Goal: Task Accomplishment & Management: Use online tool/utility

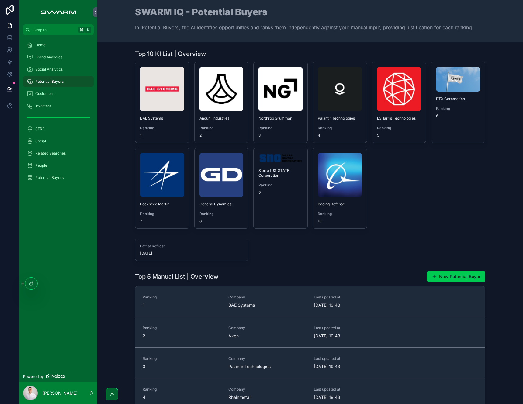
click at [56, 38] on div "Home Brand Analytics Social Analytics Potential Buyers Customers Investors SERP…" at bounding box center [58, 113] width 78 height 156
click at [54, 47] on div "Home" at bounding box center [58, 45] width 63 height 10
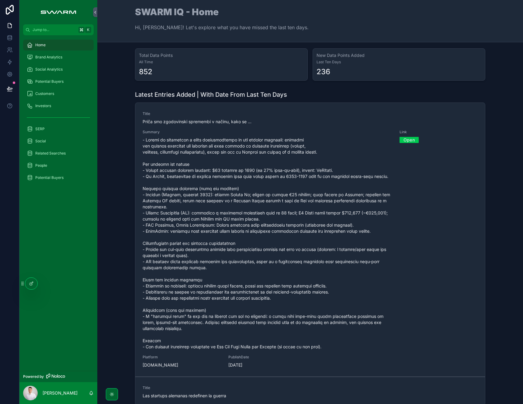
scroll to position [2, 0]
click at [401, 138] on link "Open" at bounding box center [409, 138] width 19 height 9
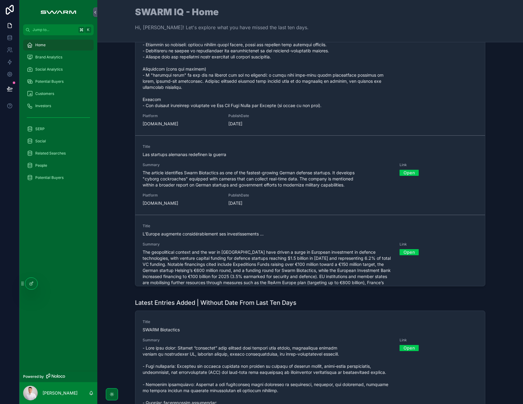
scroll to position [124, 0]
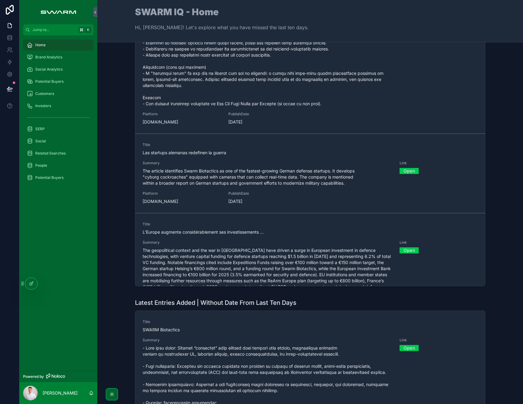
click at [409, 172] on link "Open" at bounding box center [409, 170] width 19 height 9
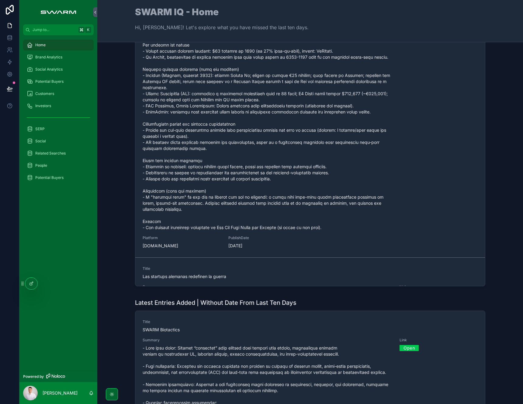
scroll to position [0, 0]
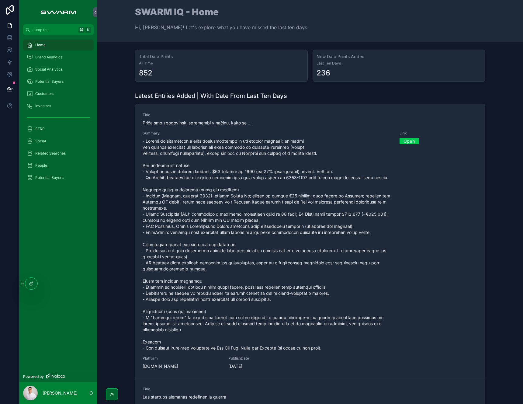
click at [54, 46] on div "Home" at bounding box center [58, 45] width 63 height 10
click at [29, 284] on icon at bounding box center [31, 283] width 5 height 5
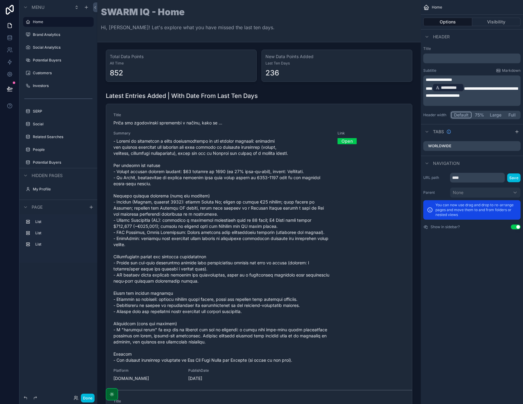
click at [317, 57] on div "scrollable content" at bounding box center [259, 65] width 314 height 37
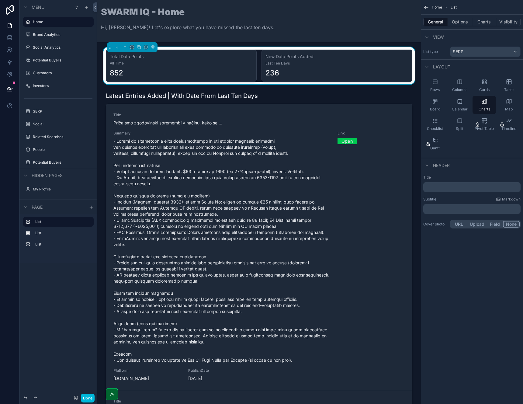
click at [324, 57] on h3 "New Data Points Added" at bounding box center [337, 57] width 143 height 6
click at [308, 72] on div "236" at bounding box center [337, 73] width 143 height 10
click at [471, 21] on button "Options" at bounding box center [460, 22] width 24 height 9
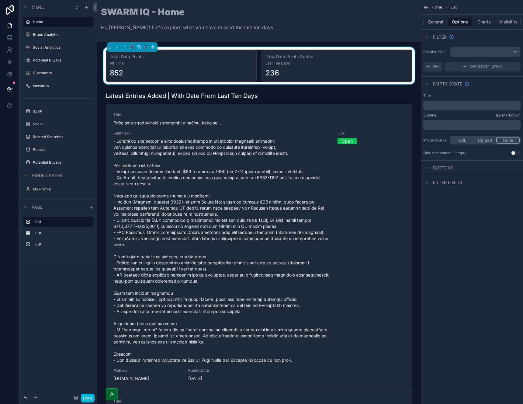
click at [478, 19] on button "Charts" at bounding box center [484, 22] width 24 height 9
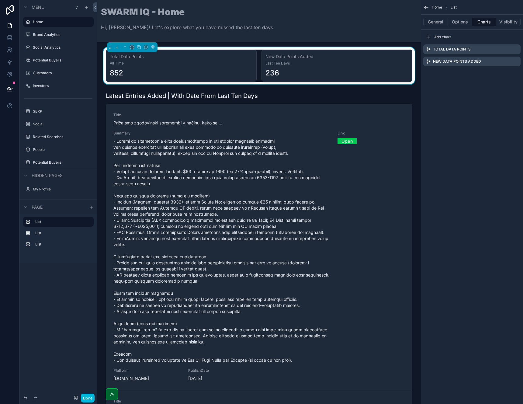
click at [0, 0] on icon "scrollable content" at bounding box center [0, 0] width 0 height 0
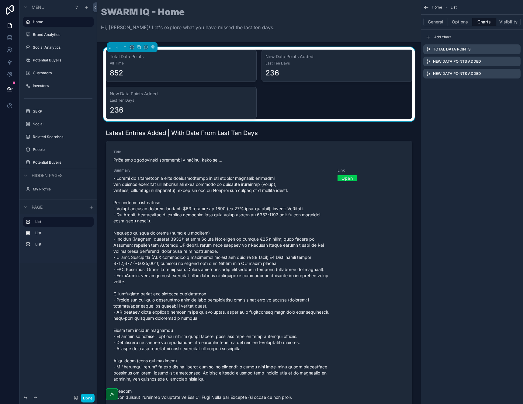
click at [0, 0] on icon "scrollable content" at bounding box center [0, 0] width 0 height 0
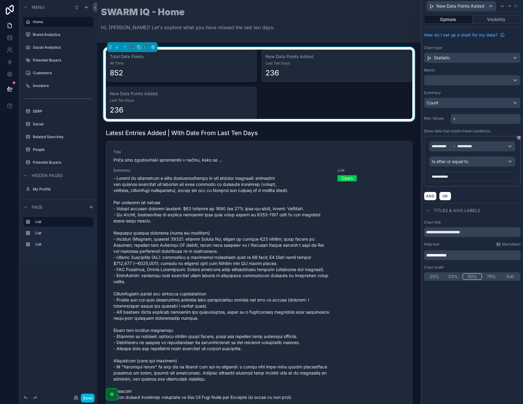
click at [459, 256] on p "**********" at bounding box center [472, 255] width 93 height 6
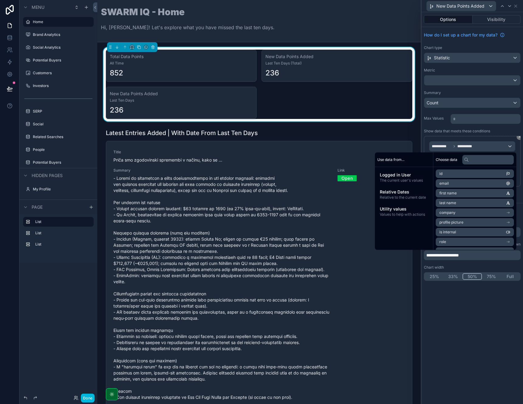
click at [463, 318] on div "**********" at bounding box center [473, 208] width 102 height 392
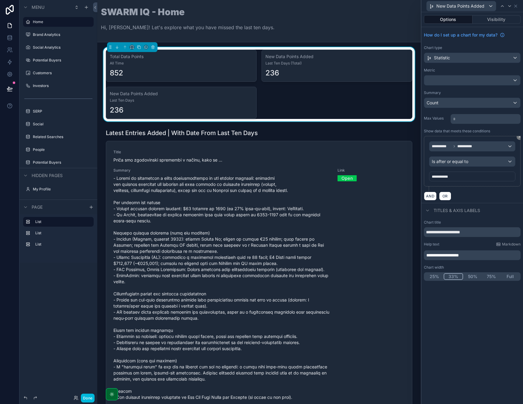
click at [447, 276] on button "33%" at bounding box center [453, 276] width 19 height 7
click at [517, 9] on div "New Data Points Added" at bounding box center [472, 6] width 97 height 12
click at [517, 7] on icon at bounding box center [516, 6] width 2 height 2
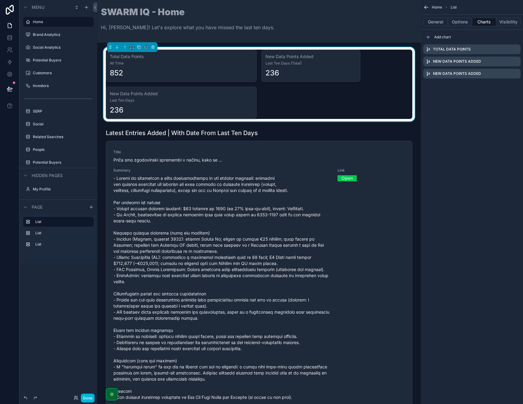
click at [0, 0] on icon "scrollable content" at bounding box center [0, 0] width 0 height 0
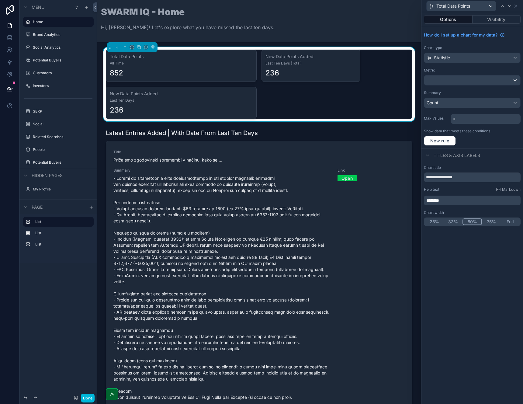
click at [455, 217] on div "25% 33% 50% 75% Full" at bounding box center [472, 221] width 97 height 9
click at [454, 220] on button "33%" at bounding box center [453, 221] width 19 height 7
click at [451, 246] on div "**********" at bounding box center [473, 208] width 102 height 392
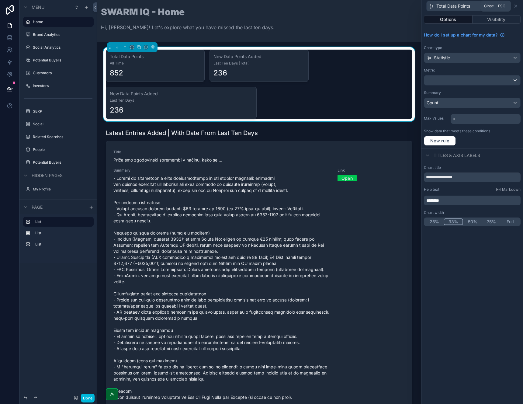
click at [517, 6] on icon at bounding box center [515, 6] width 5 height 5
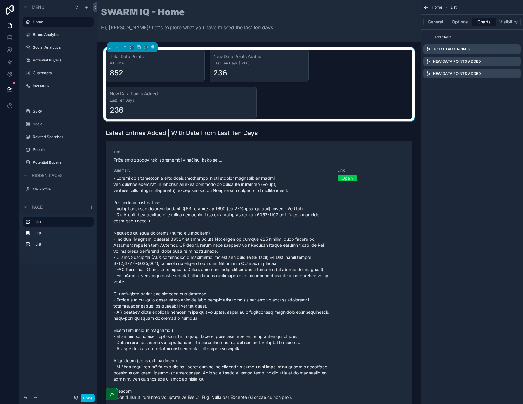
click at [0, 0] on icon "scrollable content" at bounding box center [0, 0] width 0 height 0
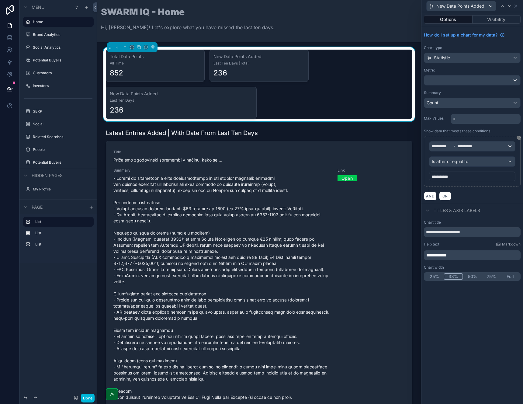
click at [452, 277] on button "33%" at bounding box center [453, 276] width 19 height 7
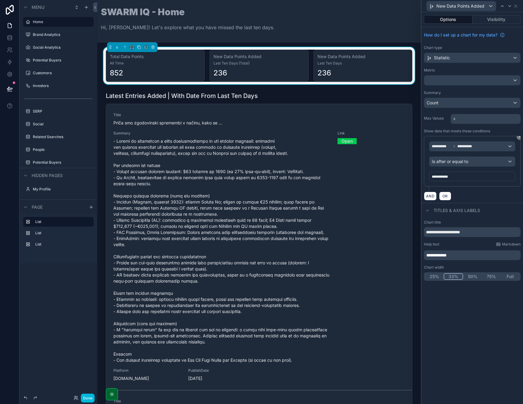
click at [463, 258] on p "**********" at bounding box center [472, 255] width 93 height 6
click at [475, 316] on div "**********" at bounding box center [473, 208] width 102 height 392
click at [517, 5] on icon at bounding box center [515, 6] width 5 height 5
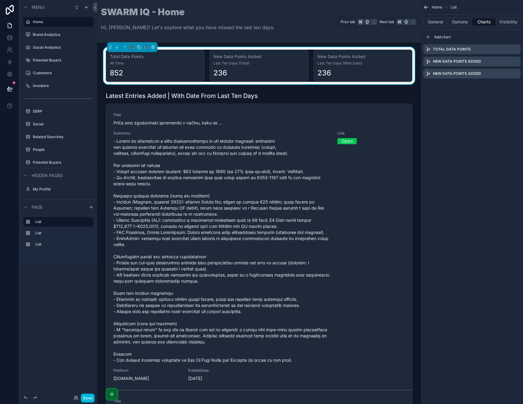
click at [464, 23] on button "Options" at bounding box center [460, 22] width 24 height 9
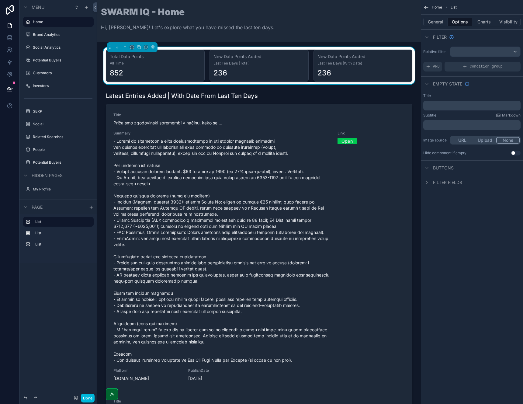
click at [436, 12] on div "Home List" at bounding box center [472, 7] width 102 height 15
click at [439, 22] on button "General" at bounding box center [435, 22] width 25 height 9
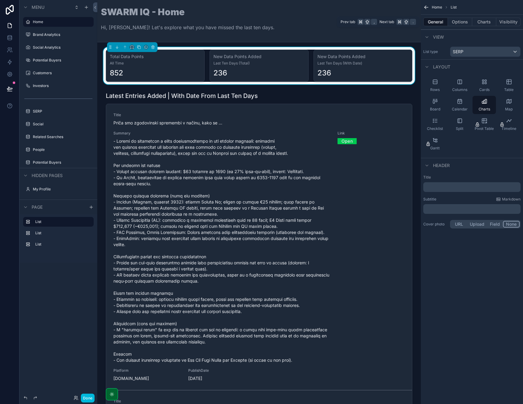
click at [452, 20] on button "Options" at bounding box center [460, 22] width 24 height 9
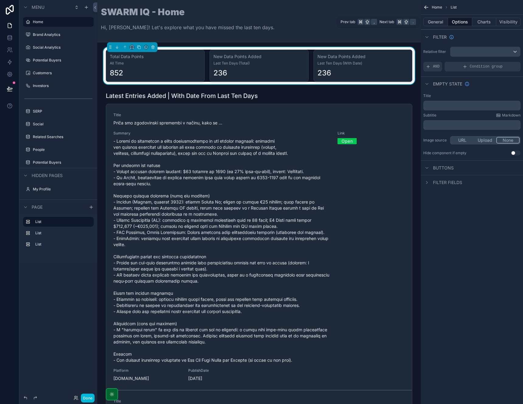
click at [485, 21] on button "Charts" at bounding box center [484, 22] width 24 height 9
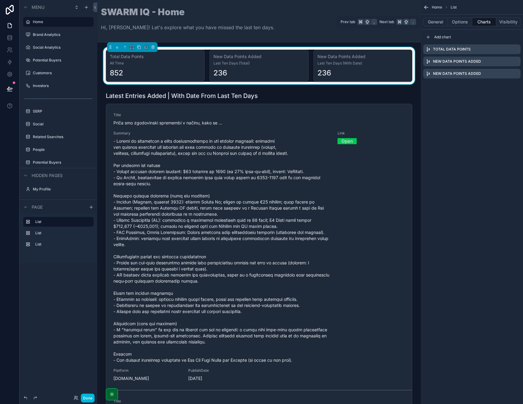
click at [440, 23] on button "General" at bounding box center [435, 22] width 25 height 9
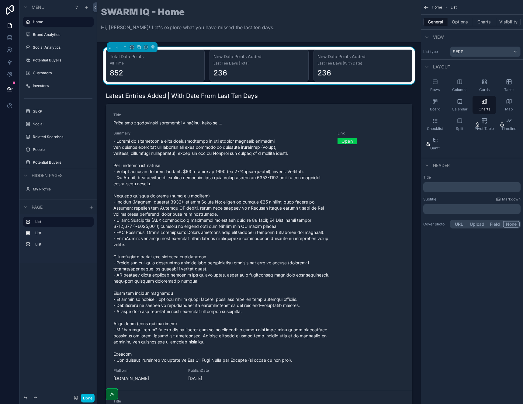
click at [459, 26] on button "Options" at bounding box center [460, 22] width 24 height 9
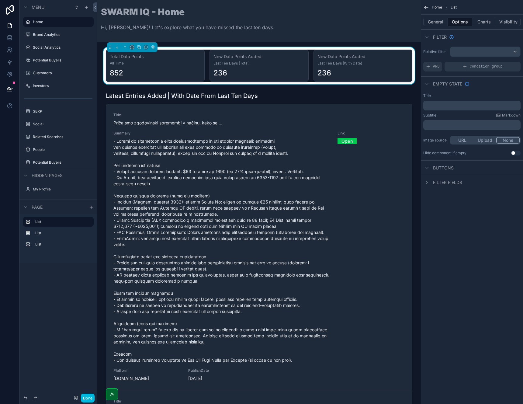
click at [425, 8] on icon "scrollable content" at bounding box center [426, 7] width 6 height 6
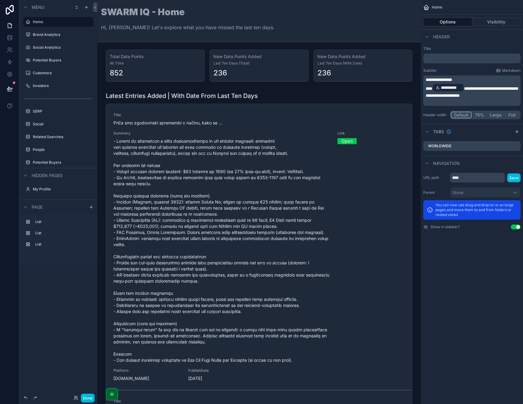
click at [356, 66] on div "scrollable content" at bounding box center [259, 65] width 314 height 37
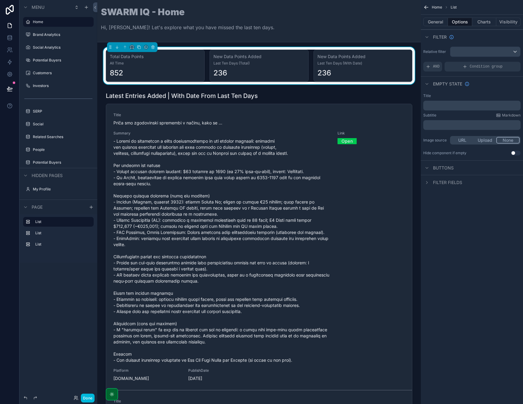
click at [493, 16] on div "General Options Charts Visibility" at bounding box center [472, 22] width 102 height 15
click at [491, 19] on button "Charts" at bounding box center [484, 22] width 24 height 9
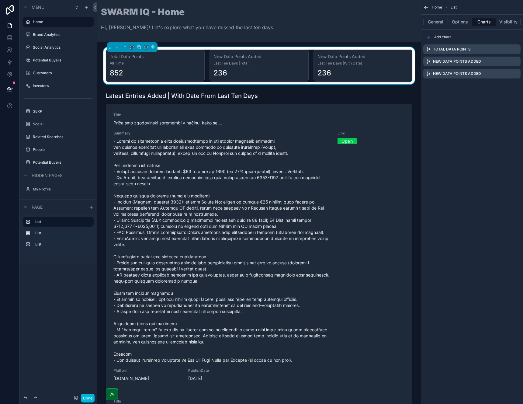
click at [0, 0] on icon "scrollable content" at bounding box center [0, 0] width 0 height 0
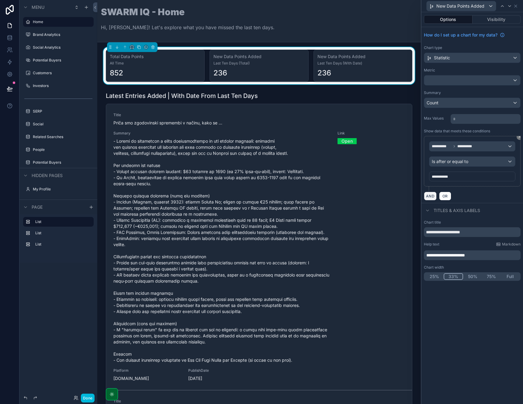
click at [429, 197] on button "AND" at bounding box center [430, 196] width 13 height 9
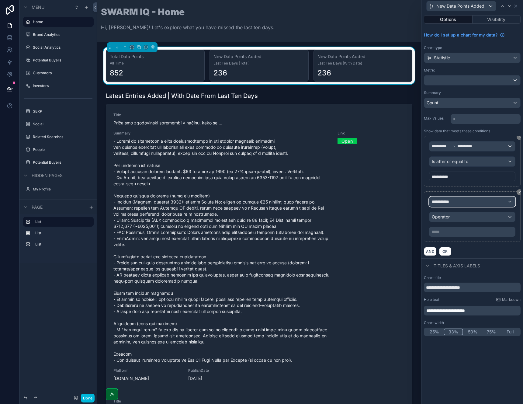
click at [443, 201] on span "**********" at bounding box center [443, 202] width 23 height 6
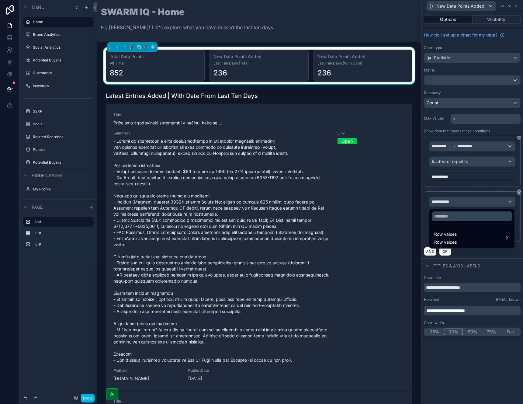
click at [447, 239] on span "Row values" at bounding box center [445, 242] width 23 height 6
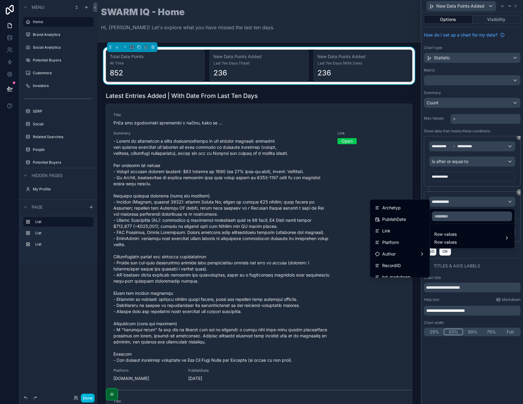
scroll to position [44, 0]
click at [402, 221] on span "PublishDate" at bounding box center [394, 219] width 24 height 7
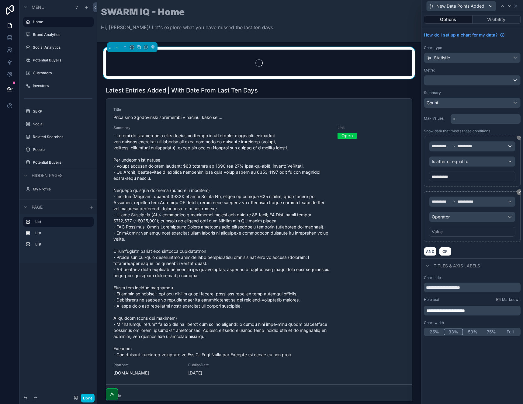
click at [452, 238] on div "**********" at bounding box center [472, 216] width 97 height 50
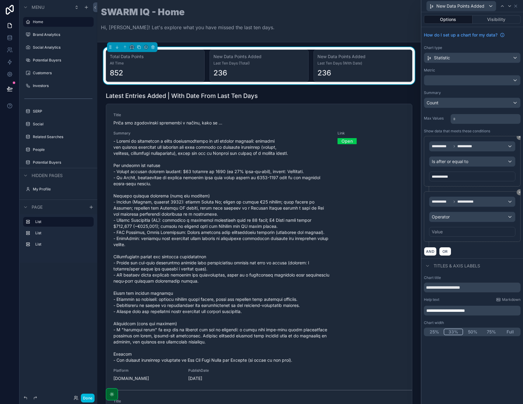
click at [454, 231] on div "Value" at bounding box center [472, 232] width 86 height 10
click at [452, 231] on div "Value" at bounding box center [472, 232] width 86 height 10
click at [458, 218] on div "Operator" at bounding box center [473, 217] width 86 height 10
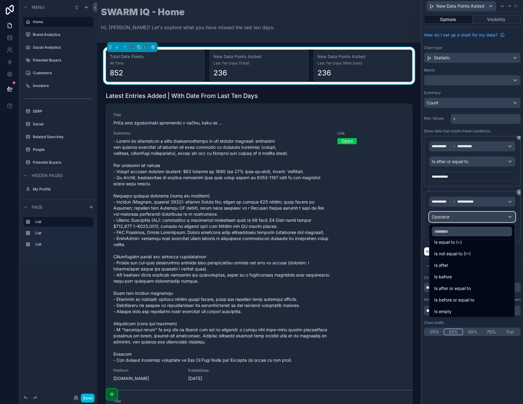
scroll to position [20, 0]
click at [456, 307] on span "Is not empty" at bounding box center [446, 310] width 25 height 7
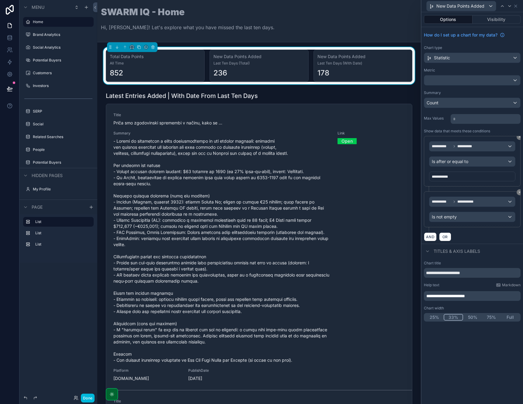
click at [482, 237] on div "AND OR" at bounding box center [472, 236] width 97 height 9
click at [85, 398] on button "Done" at bounding box center [88, 398] width 14 height 9
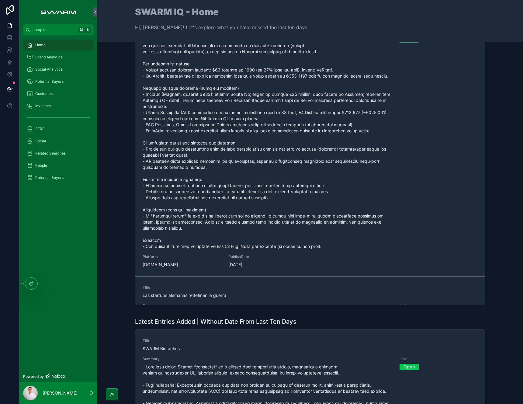
scroll to position [0, 0]
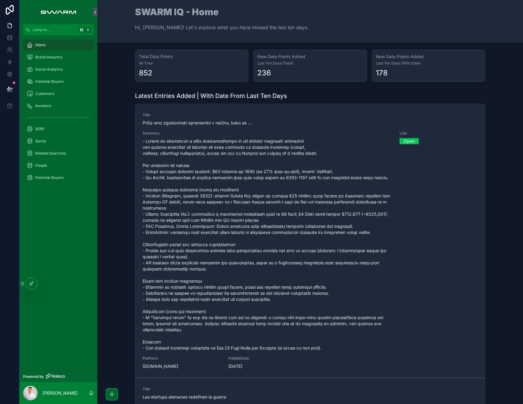
click at [32, 287] on div at bounding box center [31, 284] width 12 height 12
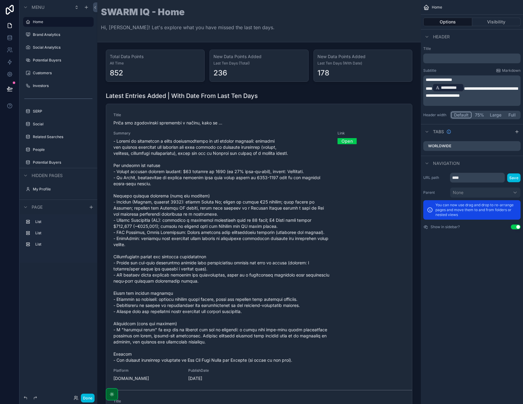
click at [250, 53] on div "scrollable content" at bounding box center [259, 65] width 314 height 37
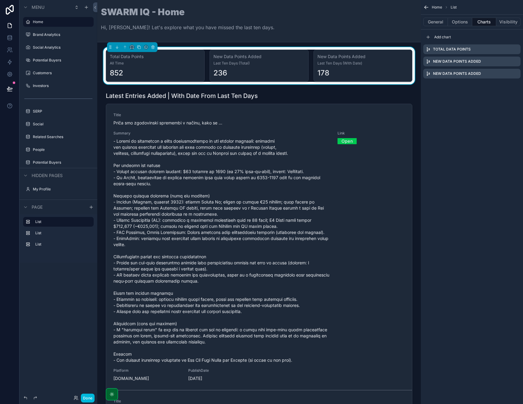
click at [0, 0] on icon "scrollable content" at bounding box center [0, 0] width 0 height 0
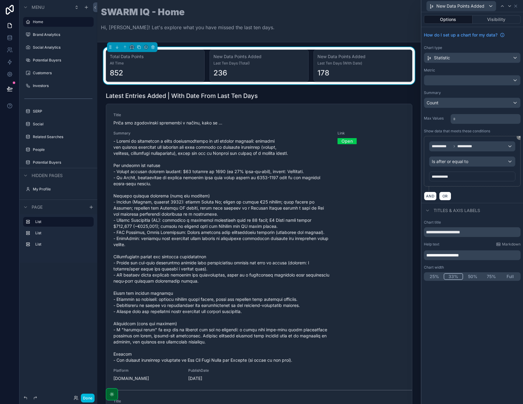
click at [438, 176] on span "**********" at bounding box center [440, 177] width 16 height 4
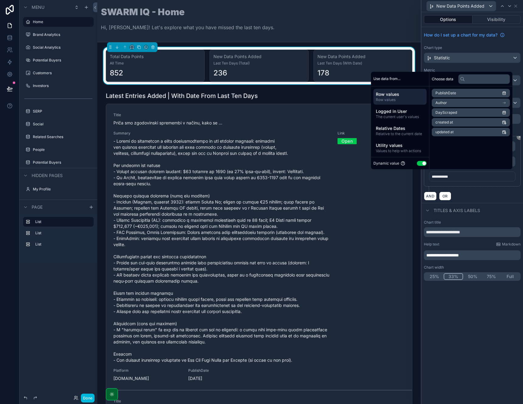
click at [440, 177] on span "**********" at bounding box center [440, 177] width 16 height 4
click at [455, 176] on div "**********" at bounding box center [472, 177] width 86 height 10
drag, startPoint x: 465, startPoint y: 177, endPoint x: 467, endPoint y: 183, distance: 6.3
click at [465, 177] on div "**********" at bounding box center [472, 177] width 86 height 10
click at [475, 195] on div "AND OR" at bounding box center [472, 195] width 97 height 9
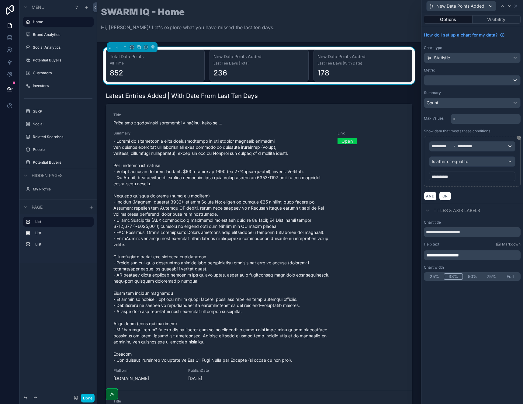
click at [466, 179] on div "**********" at bounding box center [472, 177] width 86 height 10
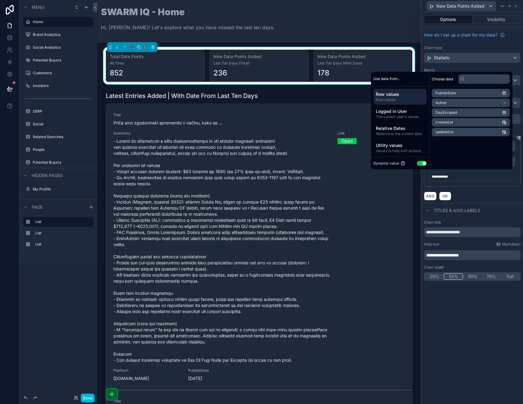
click at [467, 184] on div "**********" at bounding box center [472, 161] width 97 height 50
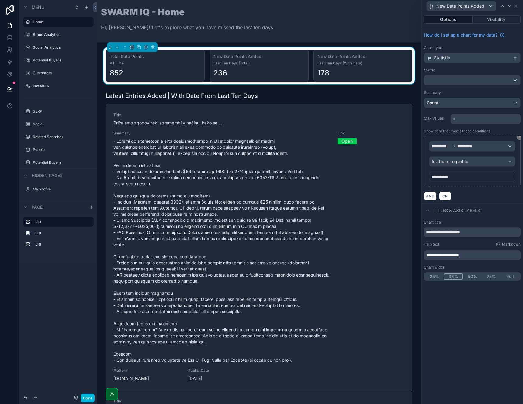
click at [369, 64] on span "Last Ten Days (With Date)" at bounding box center [363, 63] width 91 height 5
click at [517, 7] on icon at bounding box center [515, 6] width 5 height 5
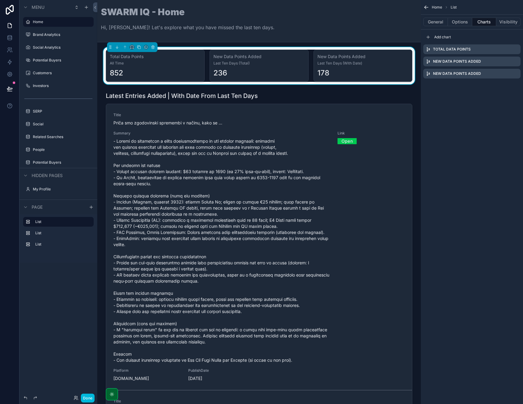
click at [0, 0] on icon "scrollable content" at bounding box center [0, 0] width 0 height 0
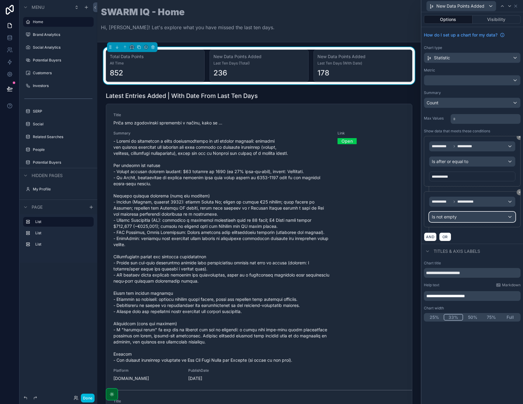
click at [465, 219] on div "Is not empty" at bounding box center [473, 217] width 86 height 10
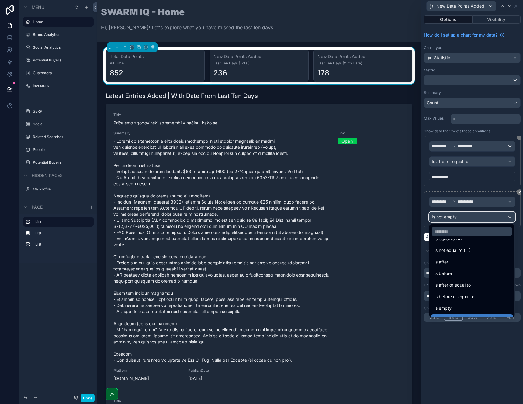
scroll to position [20, 0]
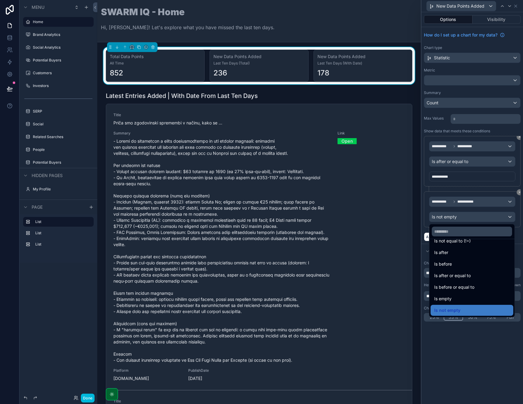
click at [461, 273] on span "Is after or equal to" at bounding box center [452, 275] width 37 height 7
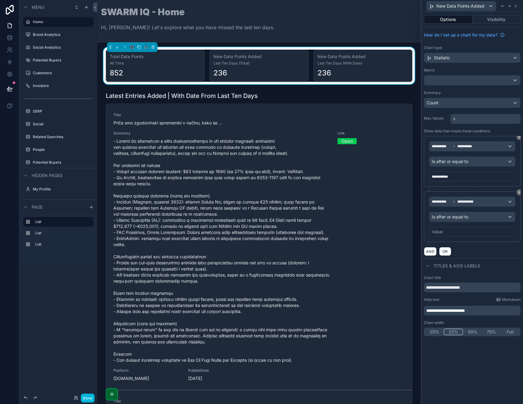
click at [457, 231] on div "Value" at bounding box center [472, 232] width 86 height 10
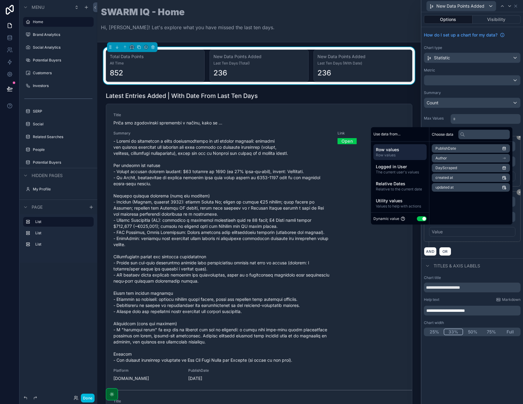
click at [457, 231] on div "Value" at bounding box center [472, 232] width 86 height 10
click at [393, 199] on span "Utility values" at bounding box center [400, 201] width 48 height 6
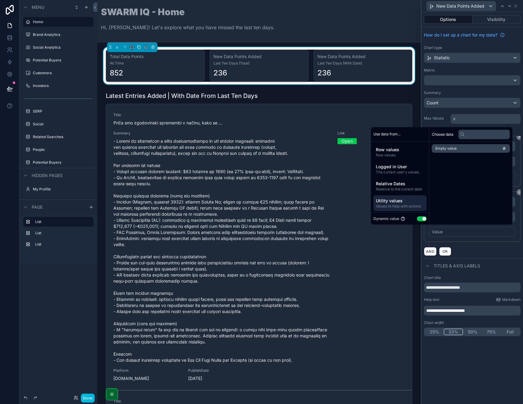
click at [402, 188] on span "Relative to the current date" at bounding box center [400, 189] width 48 height 5
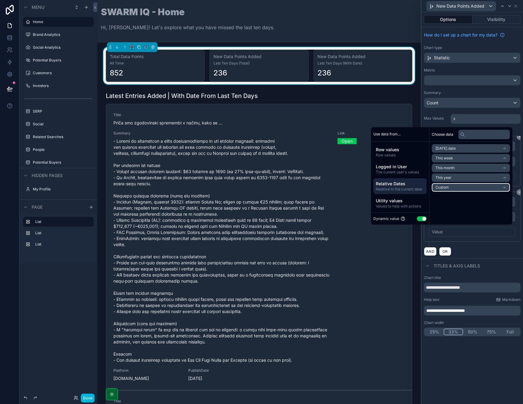
click at [466, 190] on li "Custom" at bounding box center [471, 187] width 78 height 9
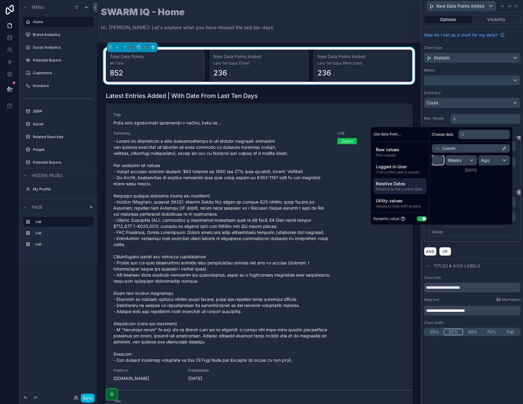
click at [435, 159] on input "*" at bounding box center [438, 160] width 12 height 10
type input "**"
click at [458, 160] on div "Weeks" at bounding box center [461, 160] width 31 height 10
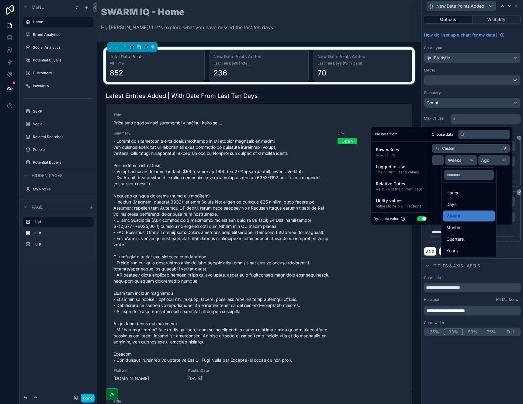
click at [465, 203] on div "Days" at bounding box center [469, 204] width 45 height 7
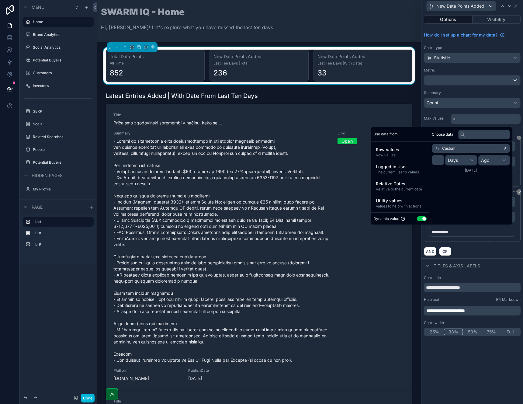
click at [468, 240] on div "**********" at bounding box center [472, 216] width 97 height 50
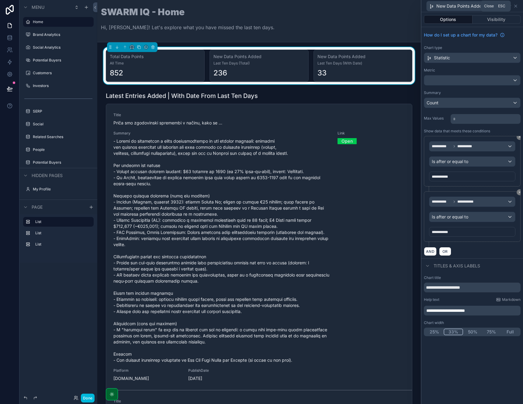
click at [516, 6] on icon at bounding box center [516, 6] width 2 height 2
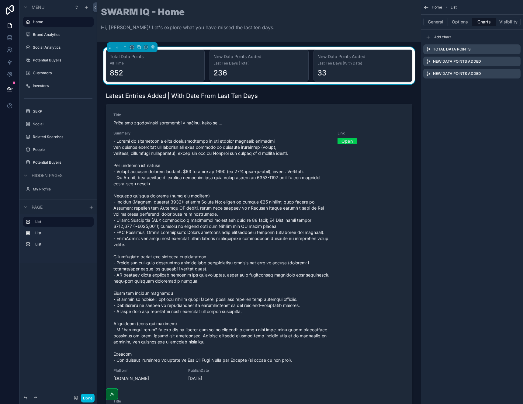
click at [0, 0] on icon "scrollable content" at bounding box center [0, 0] width 0 height 0
click at [506, 52] on icon at bounding box center [506, 51] width 5 height 5
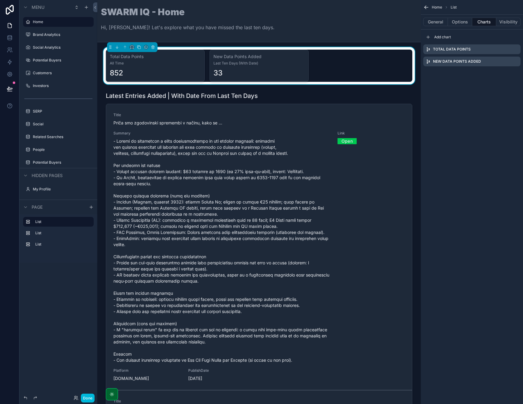
click at [0, 0] on icon "scrollable content" at bounding box center [0, 0] width 0 height 0
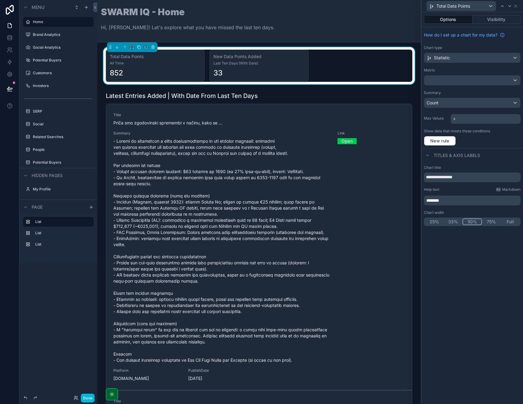
click at [474, 221] on button "50%" at bounding box center [472, 221] width 19 height 7
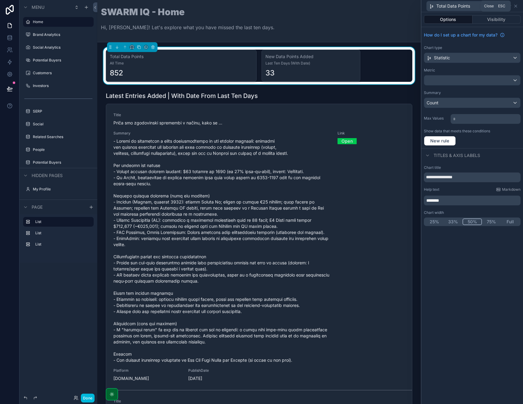
click at [518, 6] on icon at bounding box center [515, 6] width 5 height 5
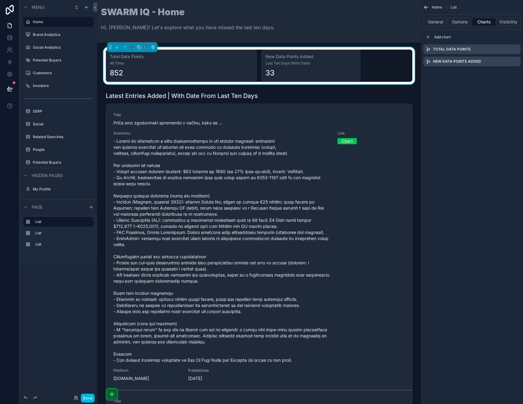
click at [0, 0] on icon "scrollable content" at bounding box center [0, 0] width 0 height 0
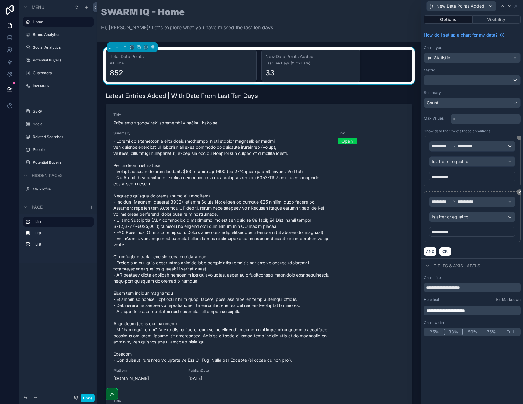
click at [472, 333] on button "50%" at bounding box center [472, 332] width 19 height 7
click at [89, 396] on button "Done" at bounding box center [88, 398] width 14 height 9
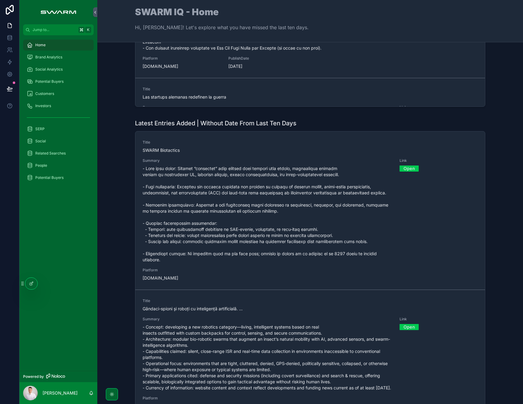
scroll to position [0, 0]
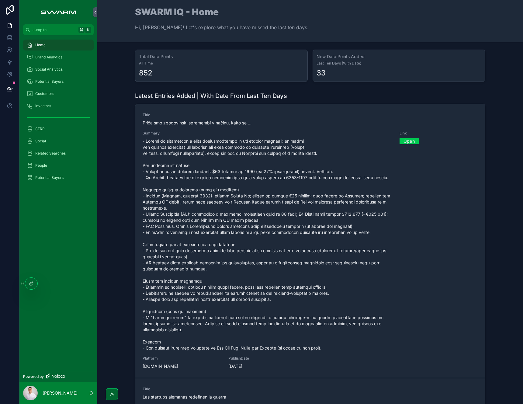
click at [65, 44] on div "Home" at bounding box center [58, 45] width 63 height 10
click at [110, 256] on div "Latest Entries Added | With Date From Last Ten Days Title Priča smo zgodovinski…" at bounding box center [310, 250] width 416 height 322
